Goal: Information Seeking & Learning: Learn about a topic

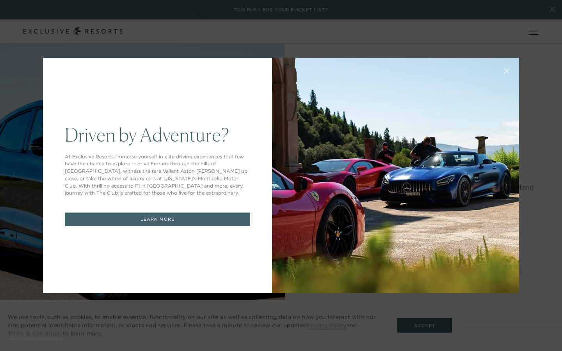
click at [311, 106] on div at bounding box center [395, 176] width 247 height 236
click at [425, 323] on div "Driven by Adventure? At Exclusive Resorts, immerse yourself in elite driving ex…" at bounding box center [281, 175] width 562 height 351
click at [138, 70] on div "Driven by Adventure? At Exclusive Resorts, immerse yourself in elite driving ex…" at bounding box center [157, 176] width 229 height 236
click at [144, 214] on link "LEARN MORE" at bounding box center [157, 220] width 185 height 14
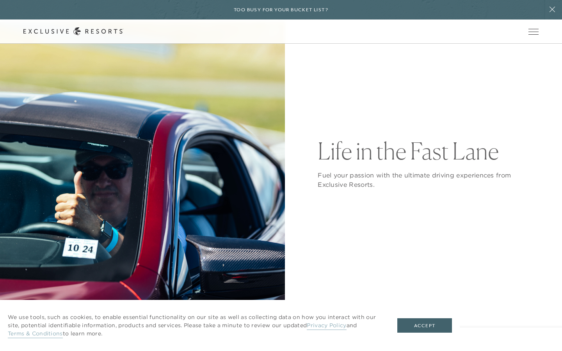
scroll to position [71, 0]
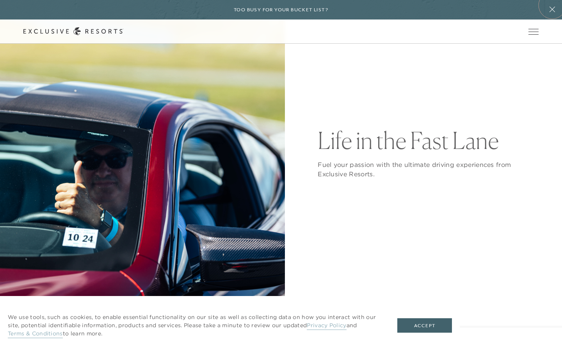
drag, startPoint x: 552, startPoint y: 5, endPoint x: 552, endPoint y: 305, distance: 299.5
click at [552, 5] on button at bounding box center [551, 9] width 19 height 19
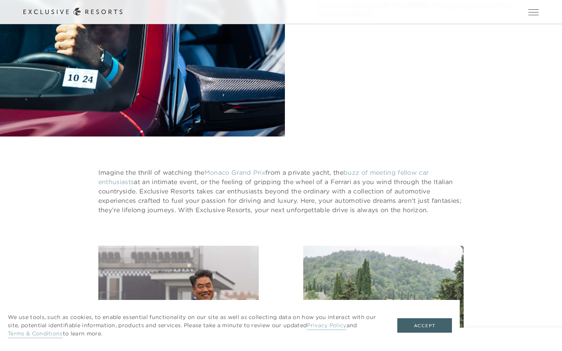
scroll to position [0, 0]
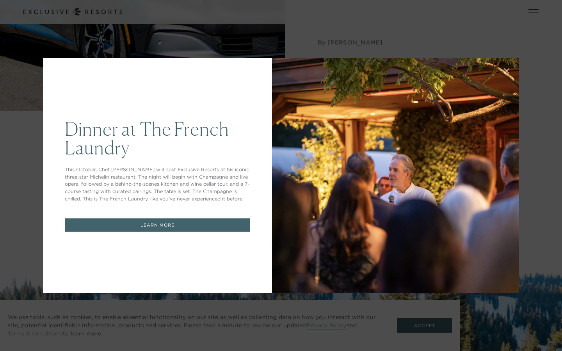
click at [335, 110] on div at bounding box center [395, 176] width 247 height 236
click at [120, 82] on div "Dinner at The French Laundry This October, Chef Thomas Keller will host Exclusi…" at bounding box center [157, 176] width 229 height 236
